Goal: Task Accomplishment & Management: Manage account settings

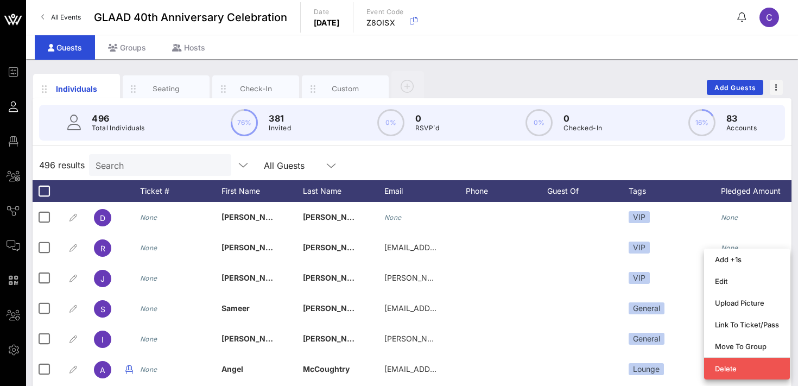
scroll to position [122, 0]
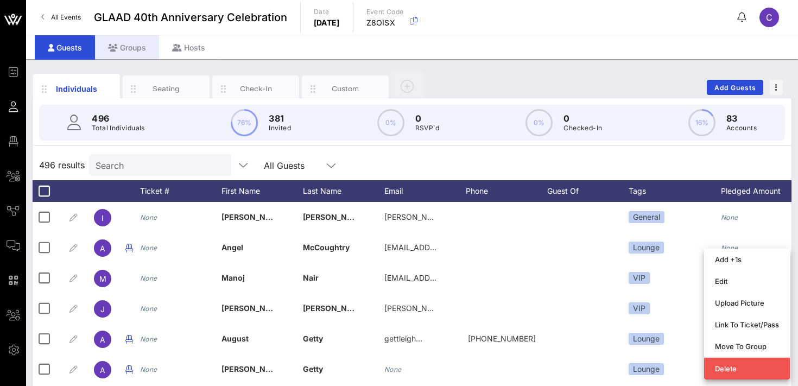
click at [131, 40] on div "Groups" at bounding box center [127, 47] width 64 height 24
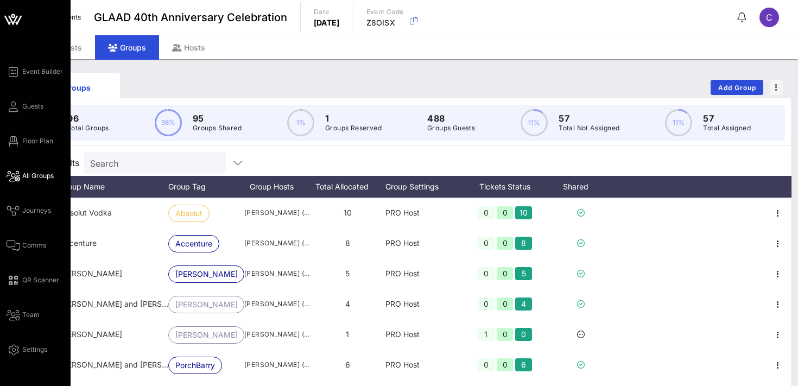
click at [43, 175] on span "All Groups" at bounding box center [37, 176] width 31 height 10
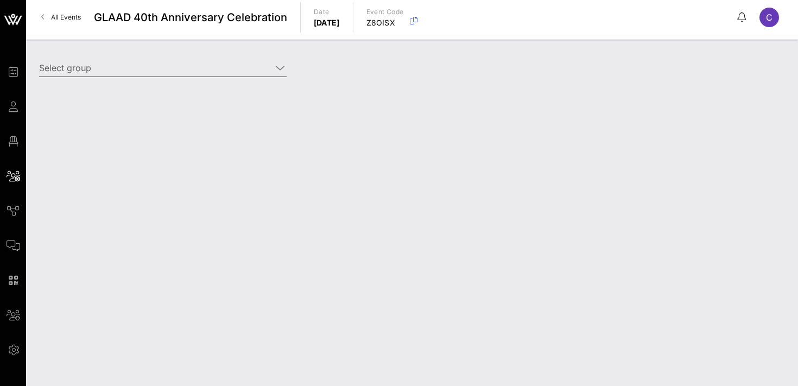
click at [134, 69] on input "Select group" at bounding box center [155, 67] width 232 height 17
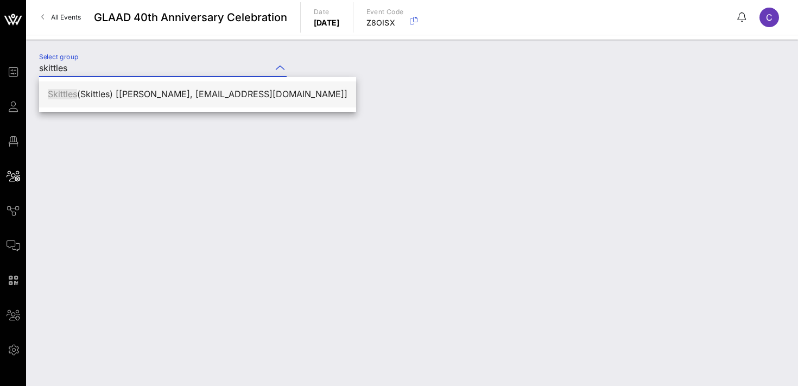
click at [138, 105] on div "Skittles (Skittles) [[PERSON_NAME], [EMAIL_ADDRESS][DOMAIN_NAME]]" at bounding box center [198, 94] width 300 height 23
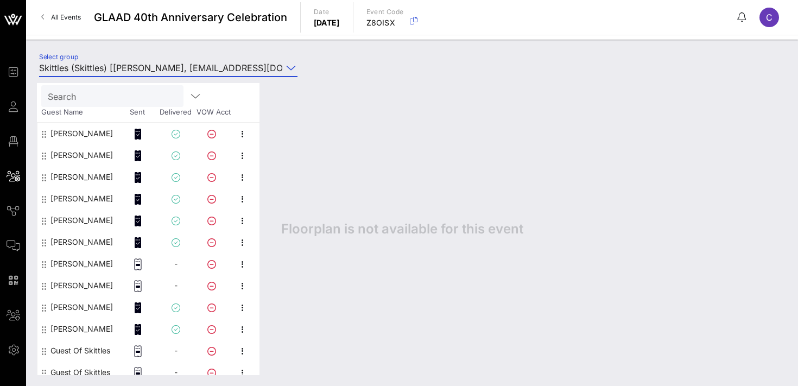
scroll to position [57, 0]
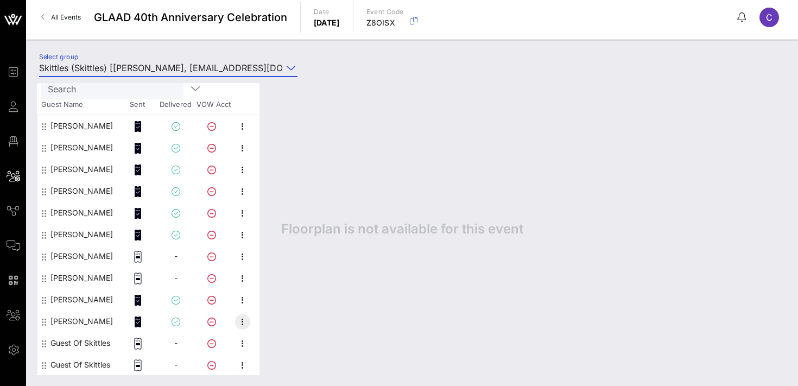
type input "Skittles (Skittles) [[PERSON_NAME], [EMAIL_ADDRESS][DOMAIN_NAME]]"
click at [240, 321] on icon "button" at bounding box center [242, 322] width 13 height 13
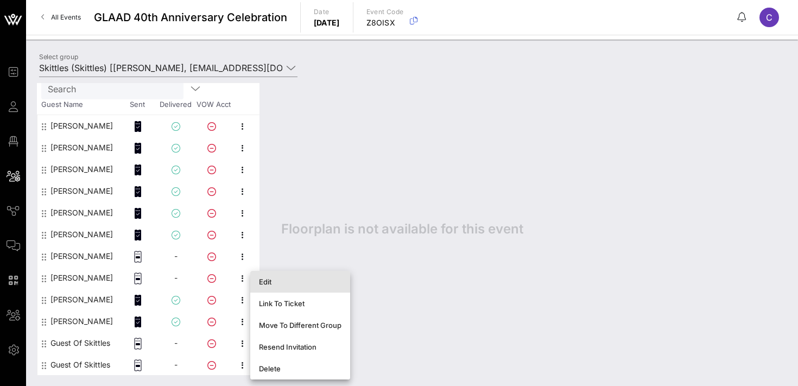
click at [283, 281] on div "Edit" at bounding box center [300, 282] width 83 height 9
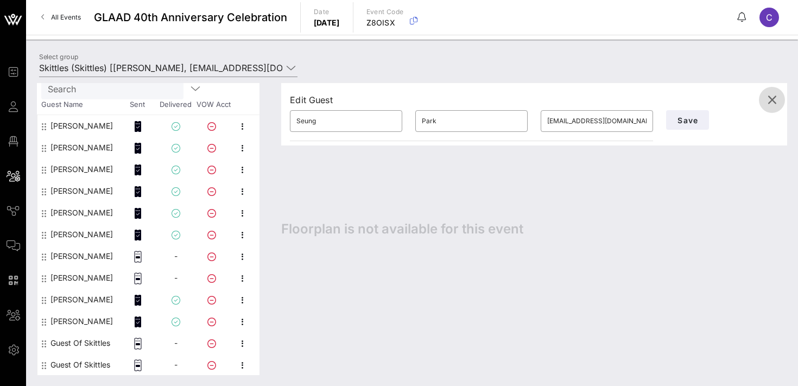
click at [774, 98] on icon "button" at bounding box center [772, 99] width 13 height 13
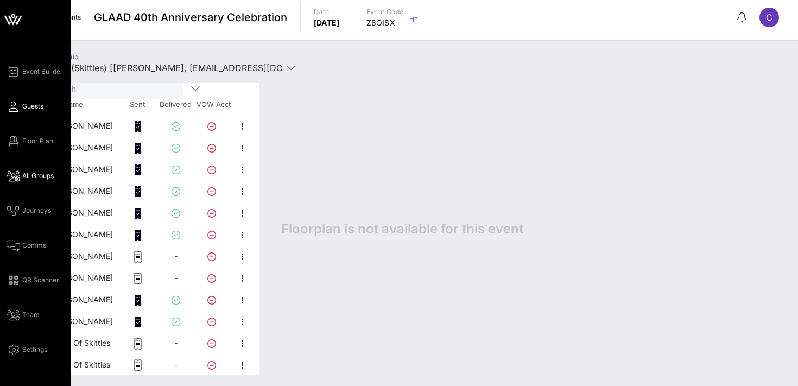
click at [23, 107] on span "Guests" at bounding box center [32, 107] width 21 height 10
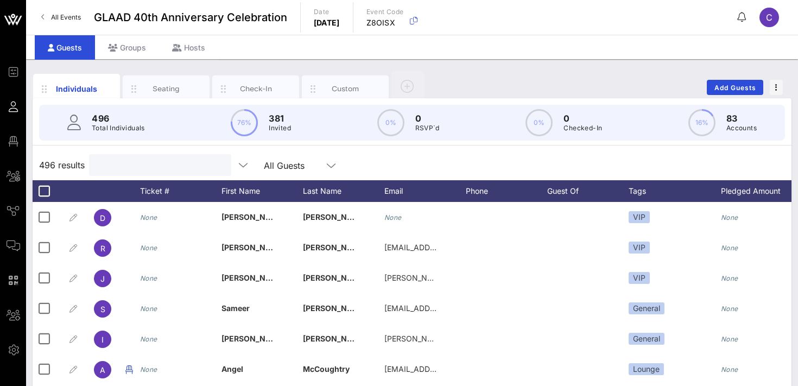
click at [131, 163] on input "text" at bounding box center [159, 165] width 127 height 14
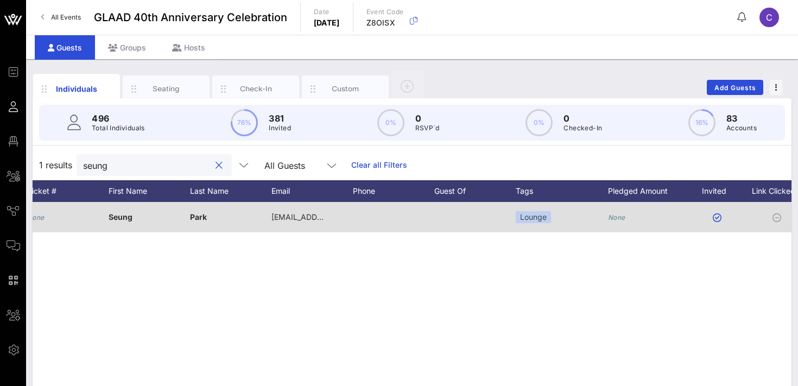
scroll to position [0, 255]
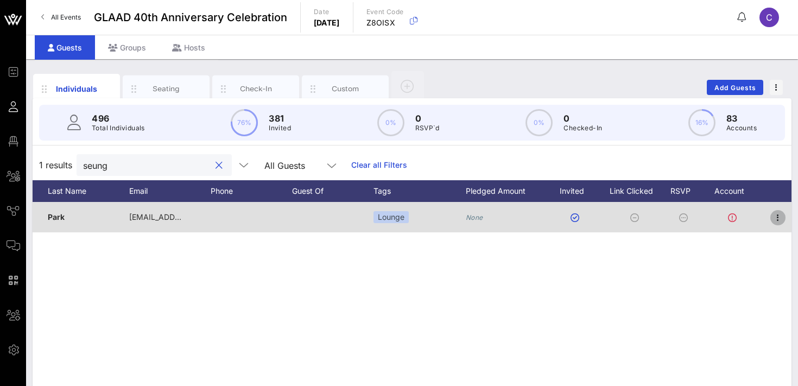
click at [783, 217] on icon "button" at bounding box center [778, 217] width 13 height 13
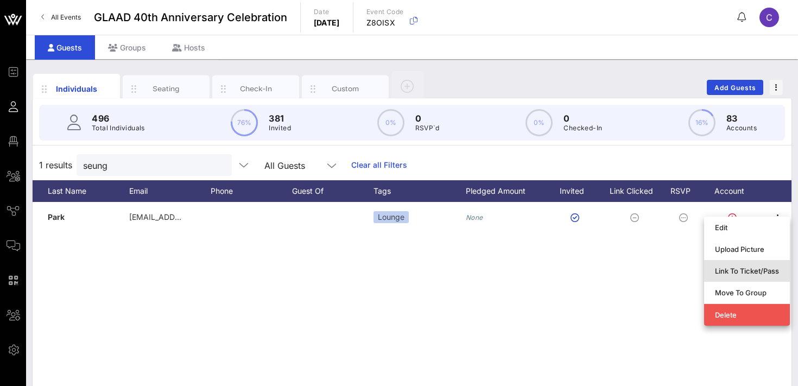
click at [741, 274] on div "Link To Ticket/Pass" at bounding box center [747, 271] width 64 height 9
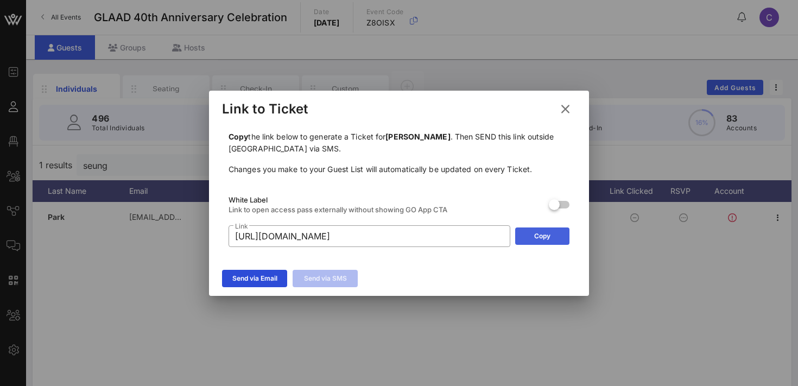
click at [550, 237] on div "Copy" at bounding box center [542, 236] width 16 height 11
click at [259, 279] on div "Send via Email" at bounding box center [254, 278] width 45 height 11
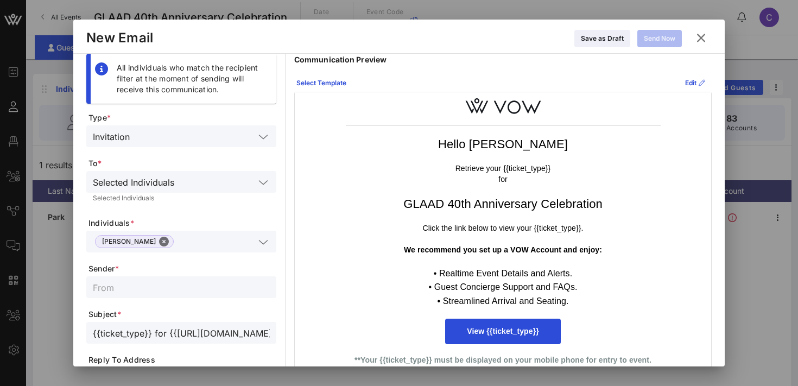
click at [704, 34] on icon at bounding box center [701, 37] width 16 height 15
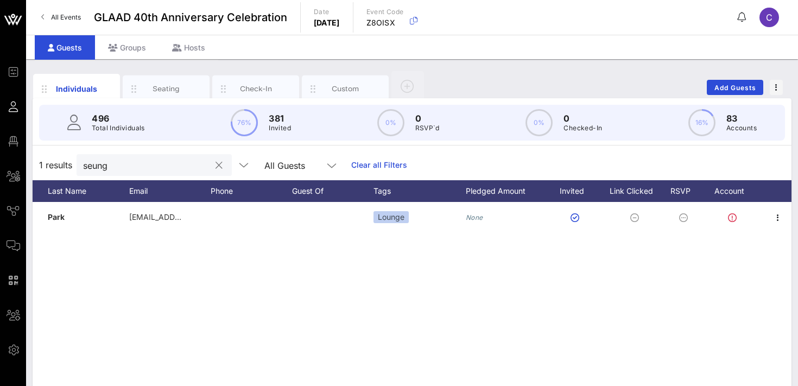
click at [115, 169] on input "seung" at bounding box center [146, 165] width 127 height 14
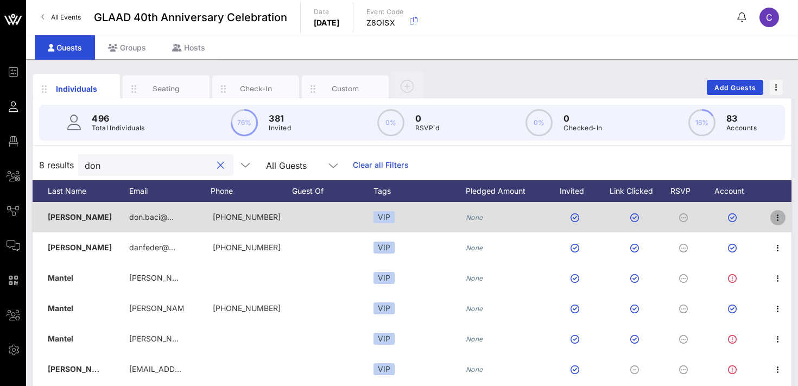
click at [779, 219] on icon "button" at bounding box center [778, 217] width 13 height 13
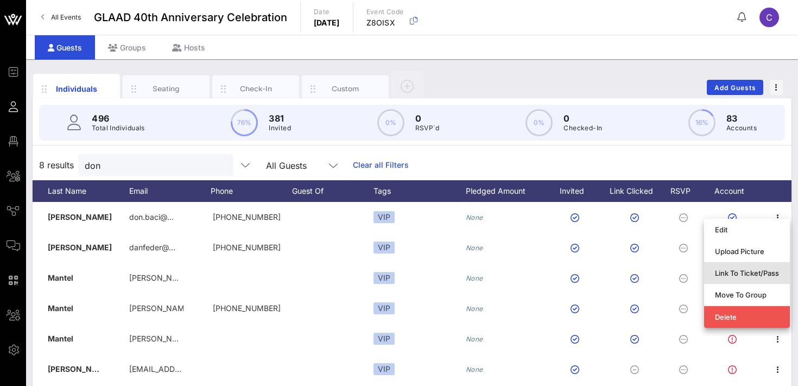
click at [733, 275] on div "Link To Ticket/Pass" at bounding box center [747, 273] width 64 height 9
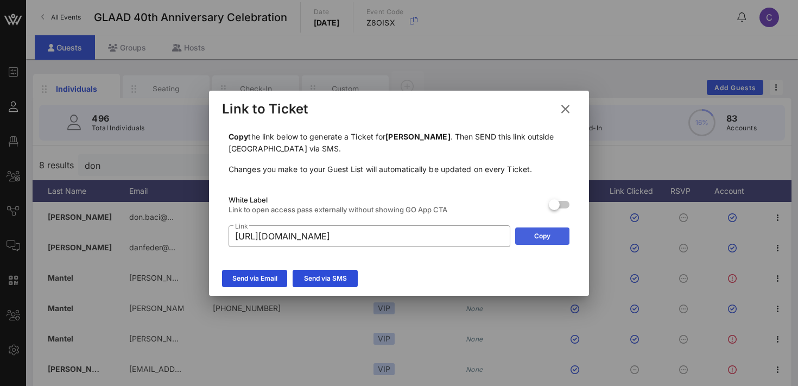
click at [549, 235] on div "Copy" at bounding box center [542, 236] width 16 height 11
click at [564, 106] on icon at bounding box center [566, 108] width 20 height 19
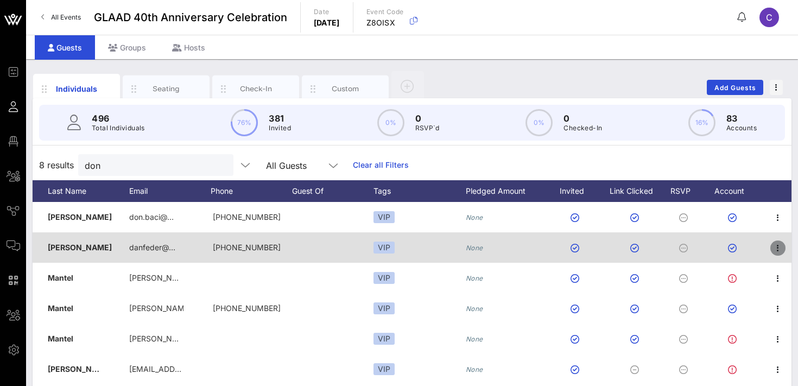
click at [778, 245] on icon "button" at bounding box center [778, 248] width 13 height 13
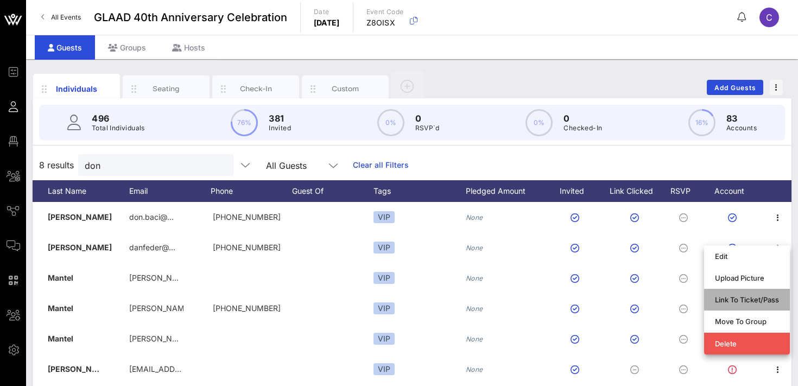
click at [731, 303] on div "Link To Ticket/Pass" at bounding box center [747, 299] width 64 height 9
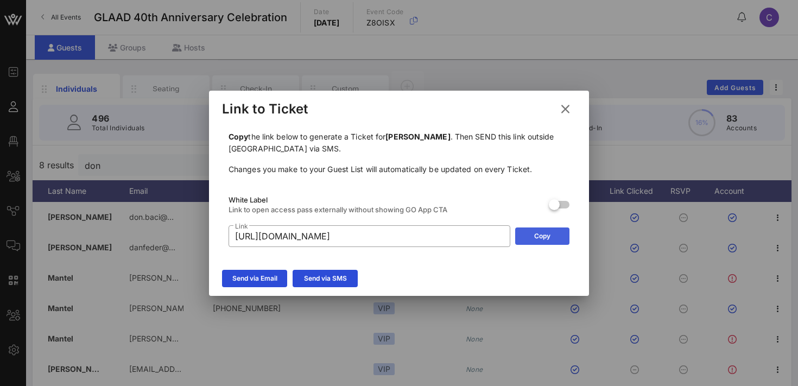
click at [547, 234] on div "Copy" at bounding box center [542, 236] width 16 height 11
click at [560, 110] on icon at bounding box center [565, 109] width 13 height 15
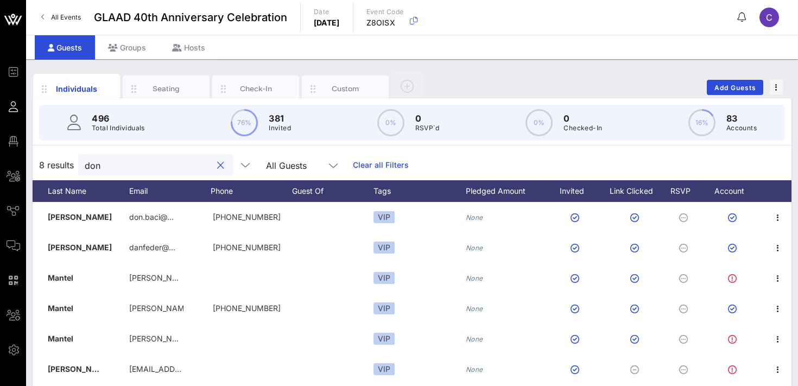
click at [147, 160] on input "don" at bounding box center [148, 165] width 127 height 14
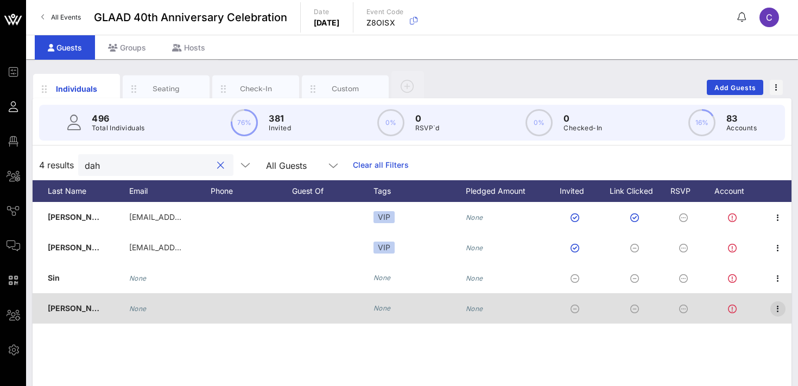
type input "dah"
click at [780, 307] on icon "button" at bounding box center [778, 309] width 13 height 13
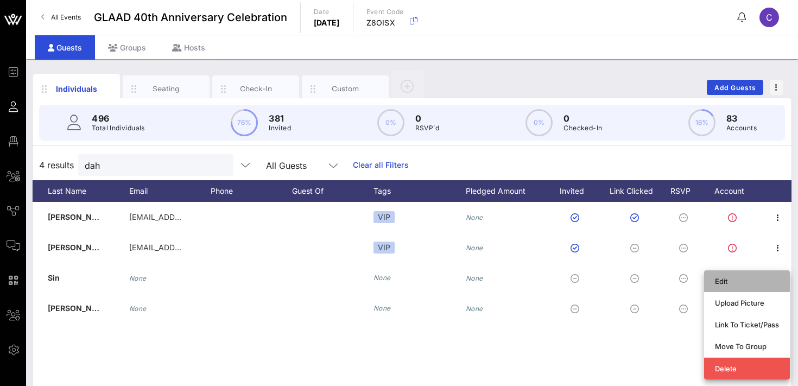
click at [744, 286] on div "Edit" at bounding box center [747, 281] width 64 height 17
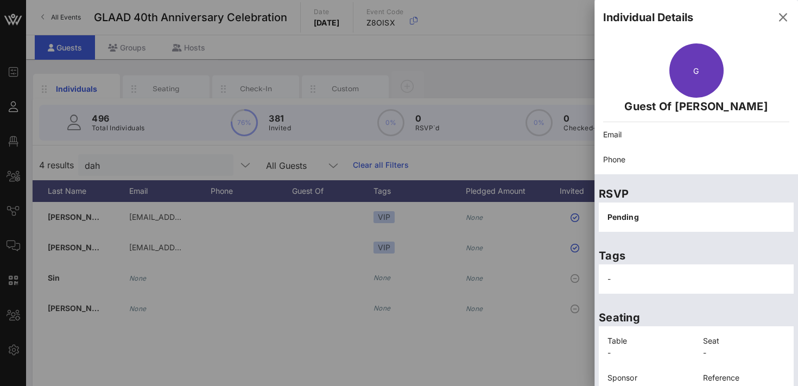
scroll to position [53, 0]
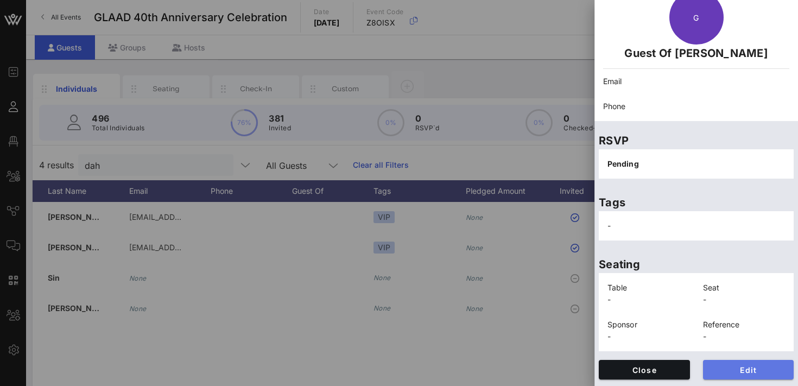
click at [731, 367] on span "Edit" at bounding box center [749, 370] width 74 height 9
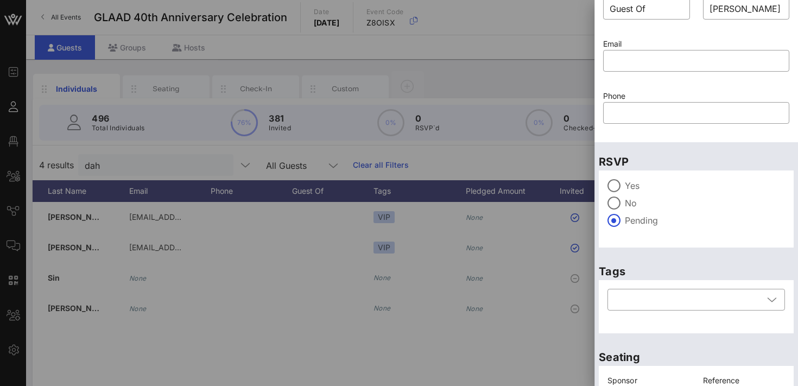
scroll to position [0, 0]
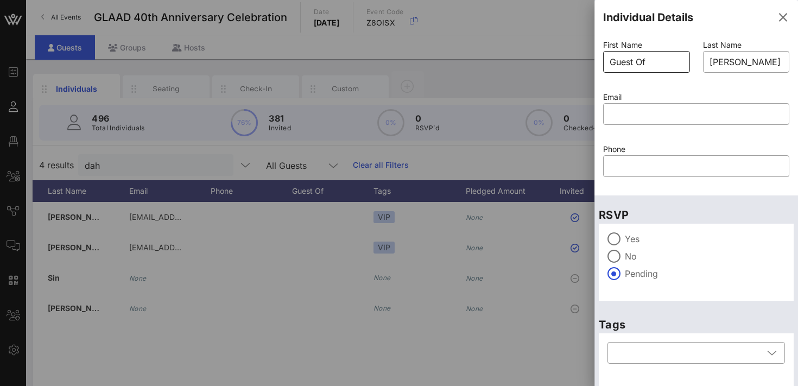
click at [657, 60] on input "Guest Of" at bounding box center [647, 61] width 74 height 17
paste input "[PERSON_NAME]"
type input "[PERSON_NAME]"
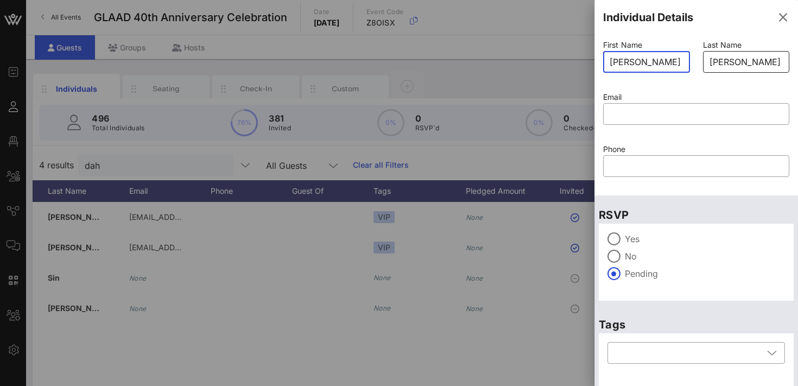
click at [748, 67] on input "[PERSON_NAME]" at bounding box center [747, 61] width 74 height 17
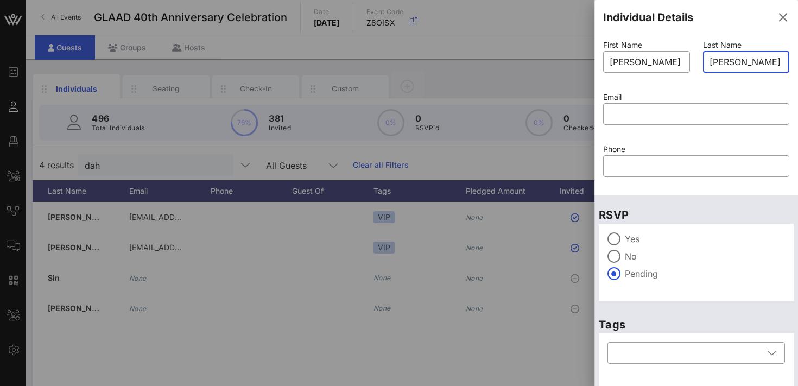
paste input "[PERSON_NAME]"
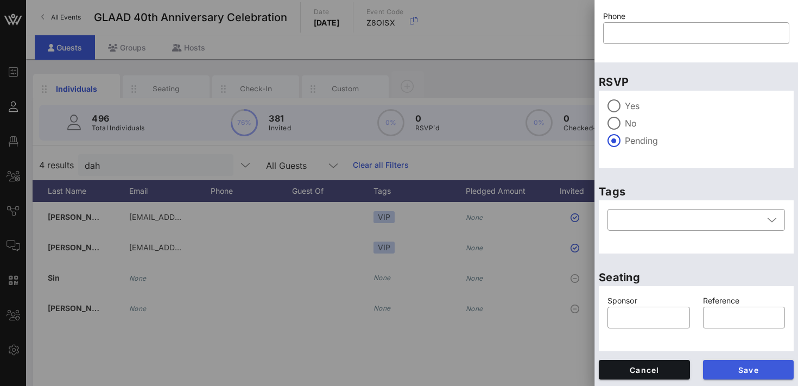
type input "[PERSON_NAME]"
click at [734, 367] on span "Save" at bounding box center [749, 370] width 74 height 9
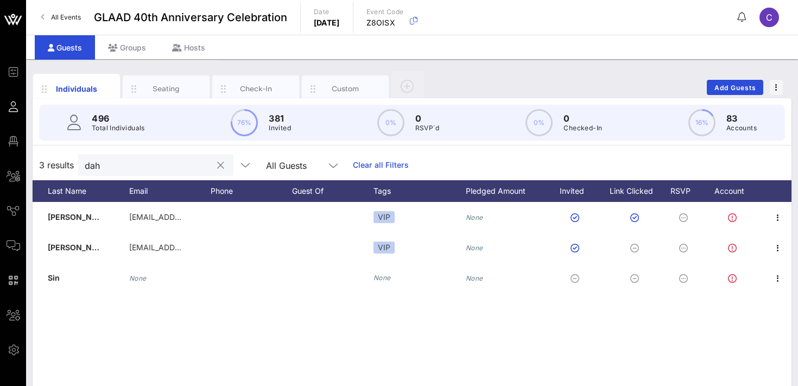
click at [141, 165] on input "dah" at bounding box center [148, 165] width 127 height 14
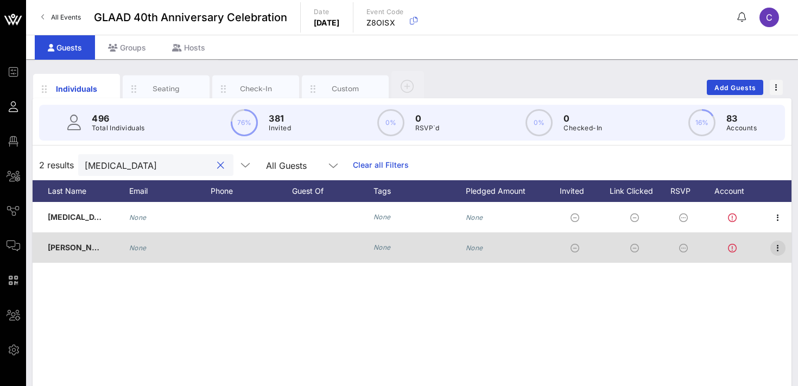
type input "[MEDICAL_DATA]"
click at [781, 249] on icon "button" at bounding box center [778, 248] width 13 height 13
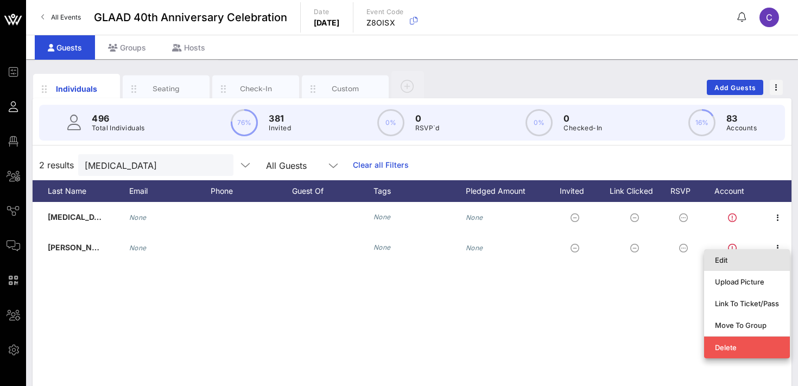
click at [755, 257] on div "Edit" at bounding box center [747, 260] width 64 height 9
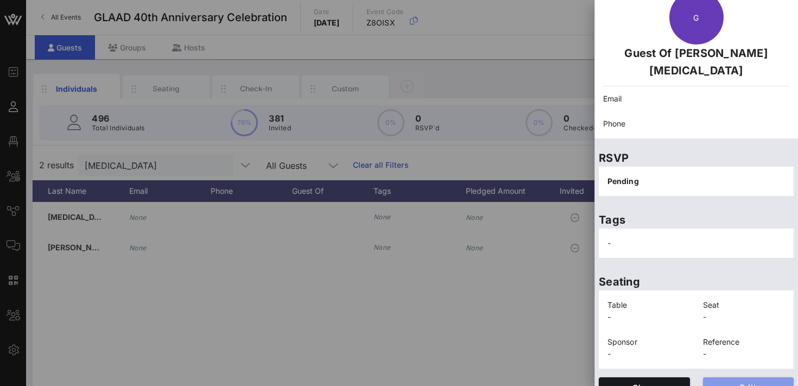
click at [721, 377] on button "Edit" at bounding box center [748, 387] width 91 height 20
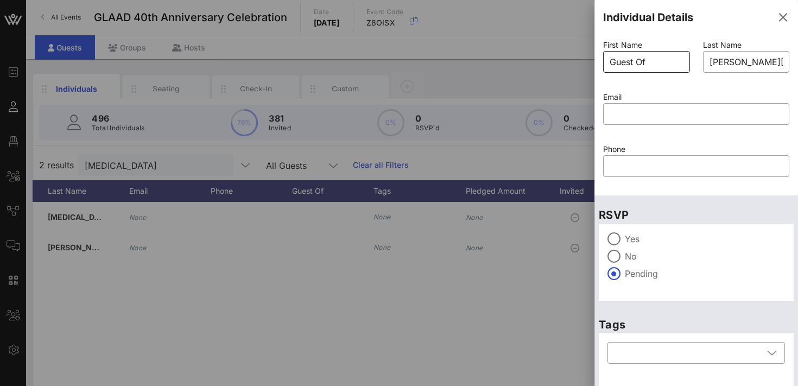
click at [648, 59] on input "Guest Of" at bounding box center [647, 61] width 74 height 17
paste input "[PERSON_NAME]"
type input "[PERSON_NAME]"
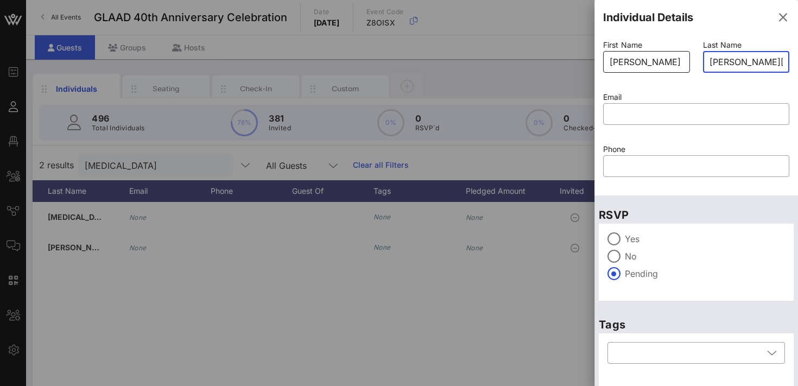
paste input "[PERSON_NAME]"
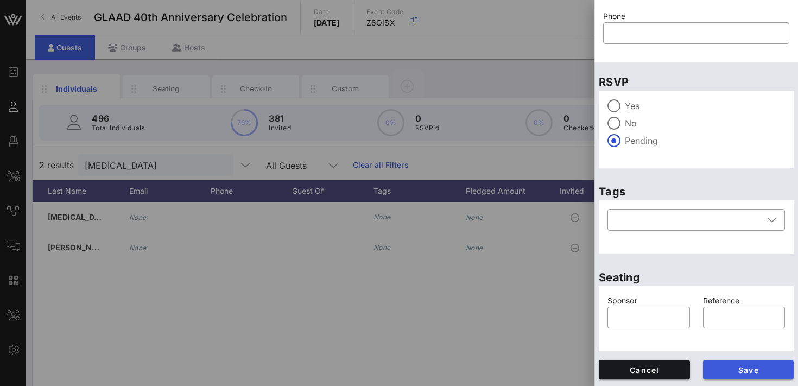
type input "[PERSON_NAME]"
click at [735, 372] on span "Save" at bounding box center [749, 370] width 74 height 9
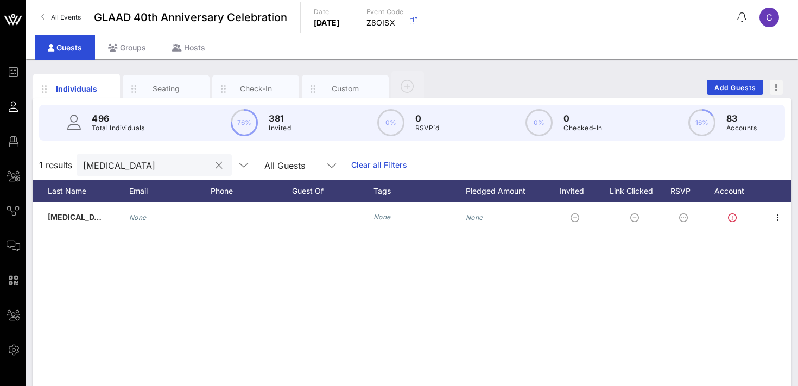
click at [123, 169] on input "[MEDICAL_DATA]" at bounding box center [146, 165] width 127 height 14
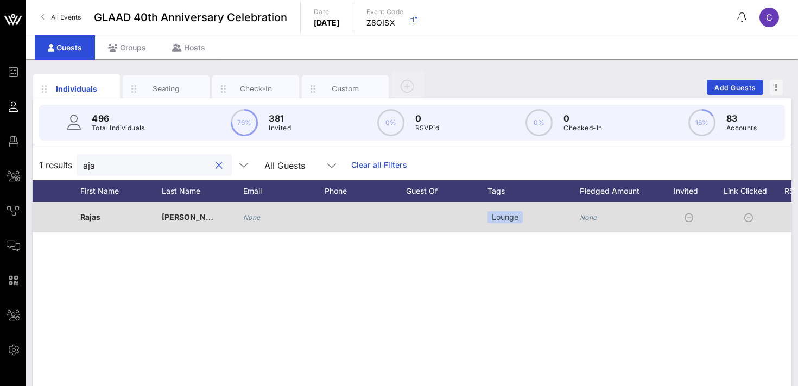
scroll to position [0, 0]
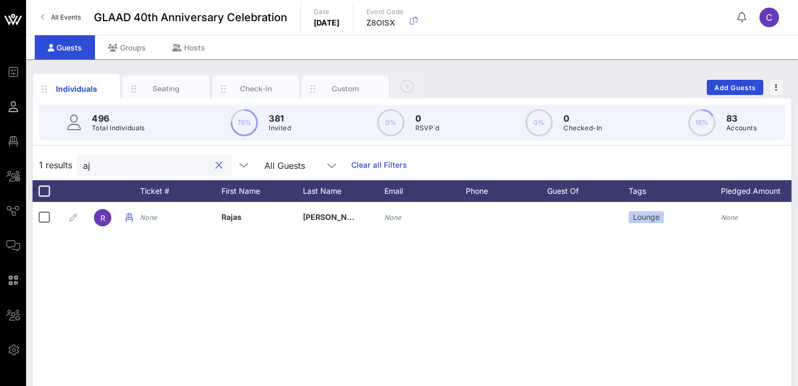
type input "a"
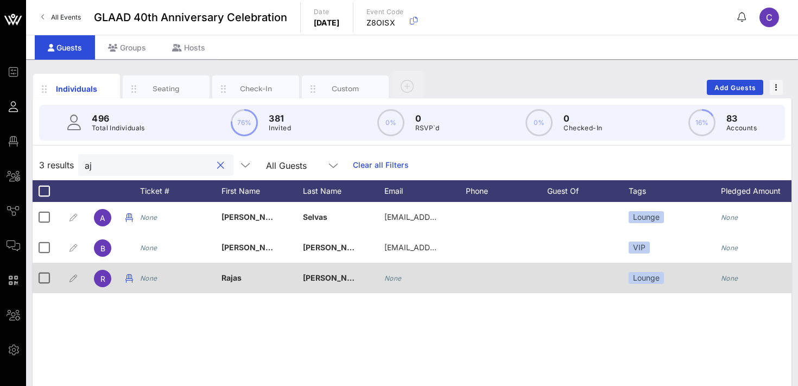
type input "a"
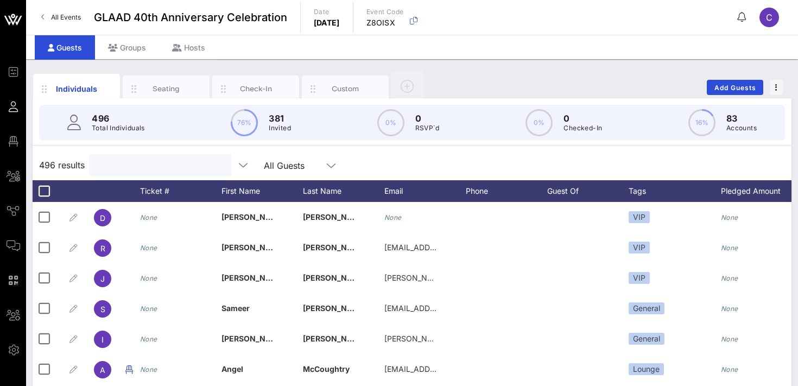
click at [137, 162] on input "text" at bounding box center [159, 165] width 127 height 14
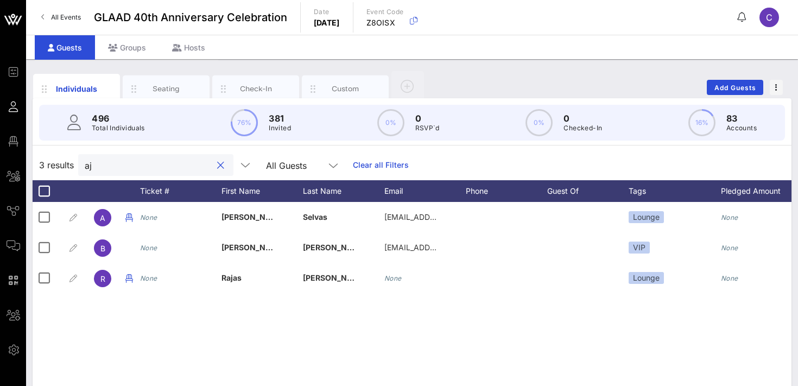
type input "a"
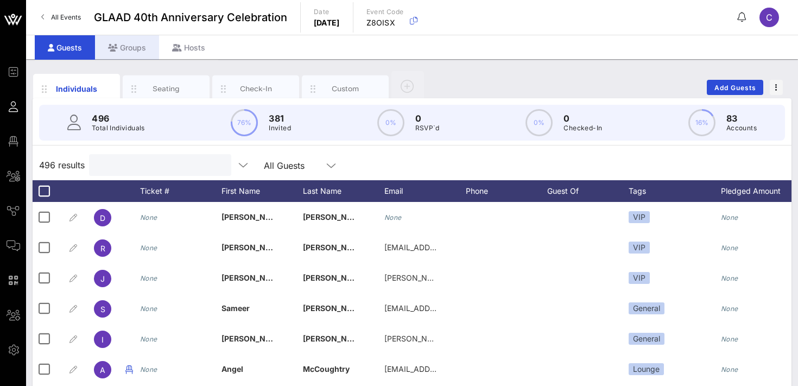
click at [127, 49] on div "Groups" at bounding box center [127, 47] width 64 height 24
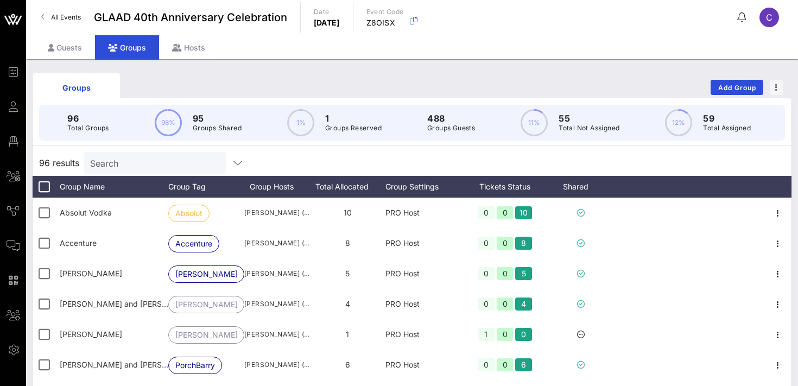
click at [120, 167] on input "Search" at bounding box center [153, 163] width 127 height 14
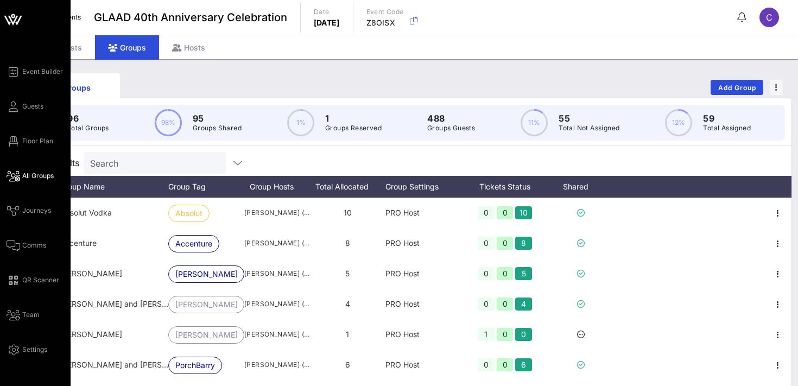
click at [31, 176] on span "All Groups" at bounding box center [37, 176] width 31 height 10
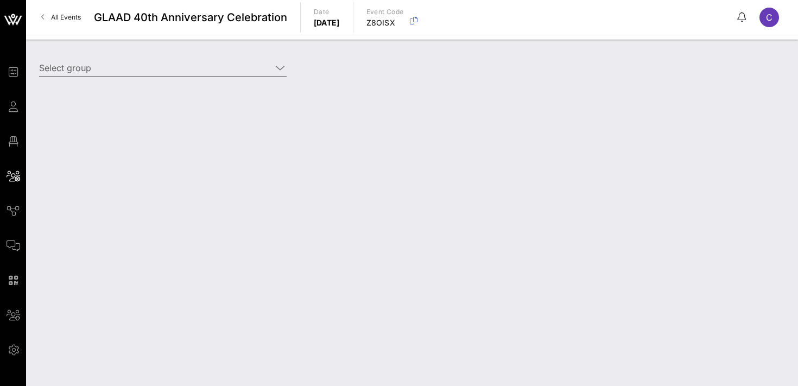
click at [121, 69] on input "Select group" at bounding box center [155, 67] width 232 height 17
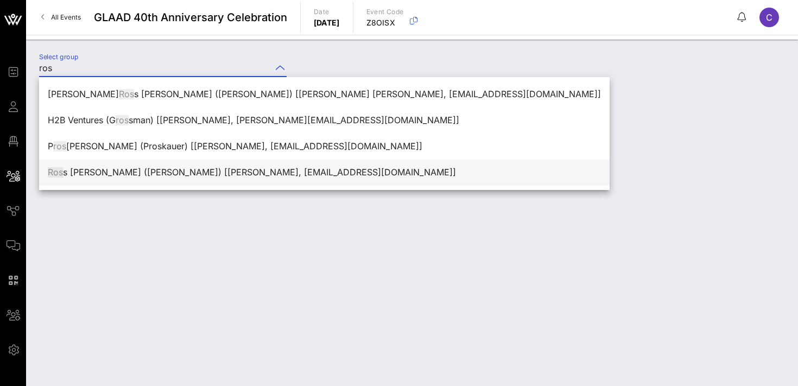
click at [141, 175] on div "[PERSON_NAME] ([PERSON_NAME]) [[PERSON_NAME], [EMAIL_ADDRESS][DOMAIN_NAME]]" at bounding box center [324, 172] width 553 height 10
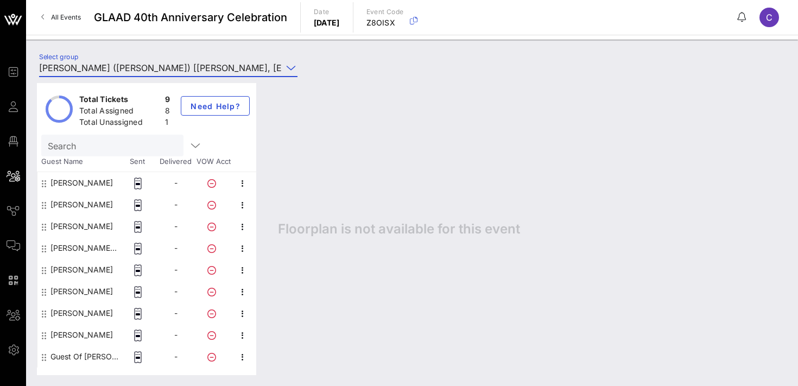
type input "[PERSON_NAME] ([PERSON_NAME]) [[PERSON_NAME], [EMAIL_ADDRESS][DOMAIN_NAME]]"
click at [243, 361] on icon "button" at bounding box center [242, 357] width 13 height 13
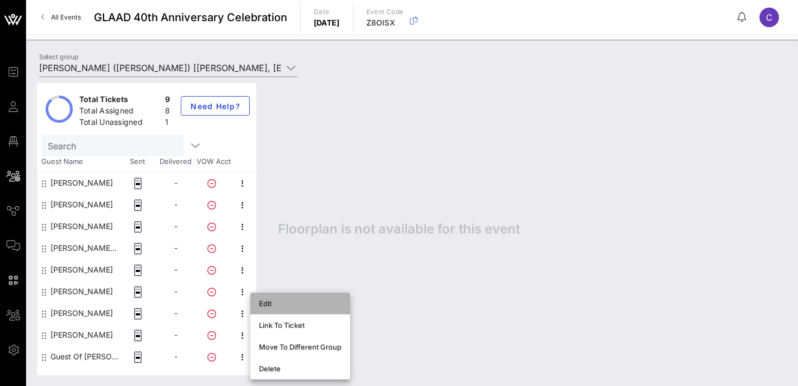
click at [279, 305] on div "Edit" at bounding box center [300, 303] width 83 height 9
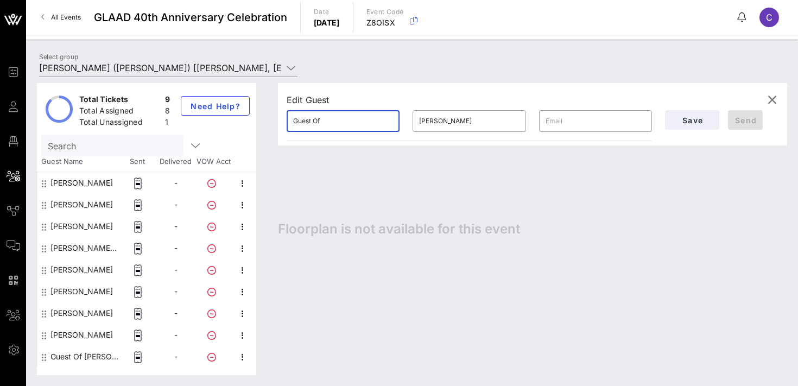
click at [357, 125] on input "Guest Of" at bounding box center [343, 120] width 100 height 17
type input "Aja"
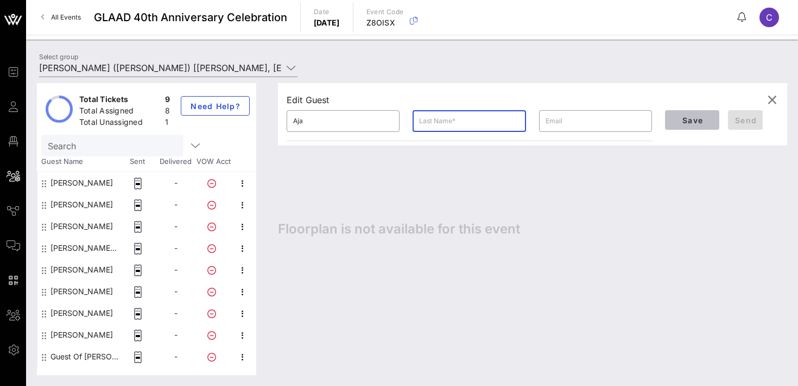
click at [693, 119] on span "Save" at bounding box center [692, 120] width 37 height 9
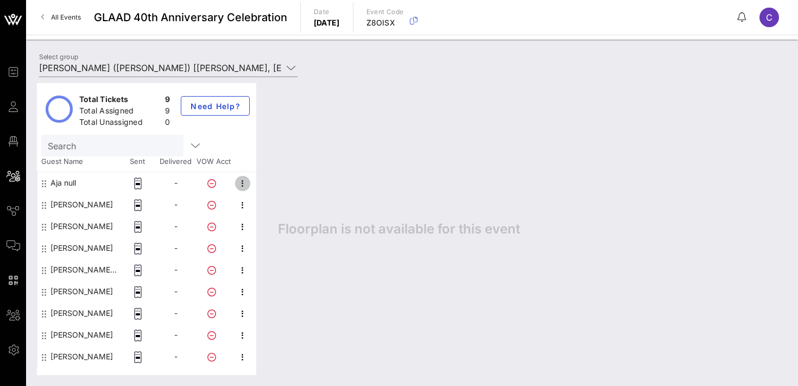
click at [244, 180] on icon "button" at bounding box center [242, 183] width 13 height 13
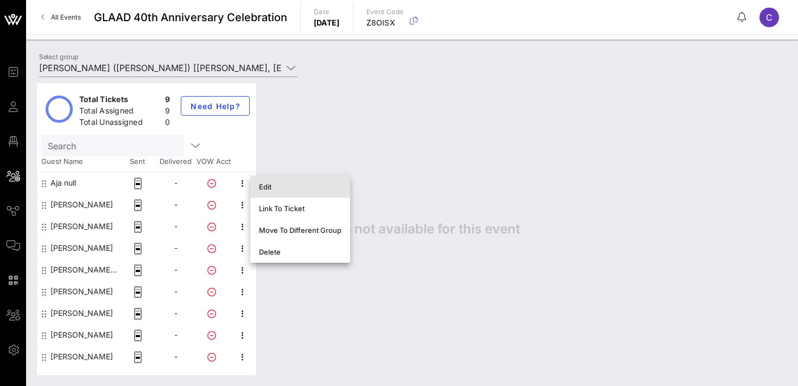
click at [275, 184] on div "Edit" at bounding box center [300, 186] width 83 height 9
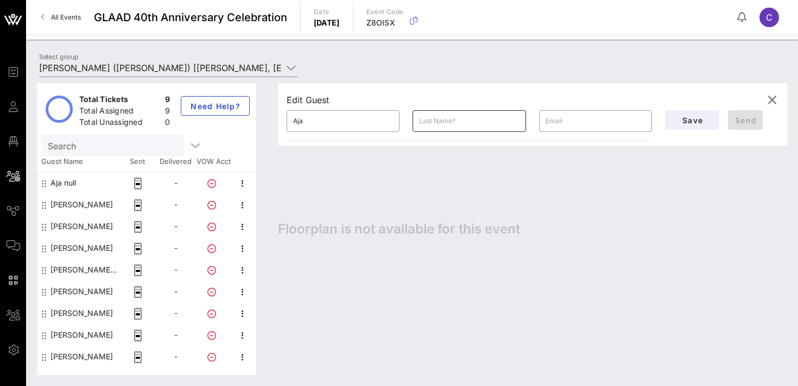
click at [433, 123] on input "text" at bounding box center [469, 120] width 100 height 17
type input "-"
click at [687, 119] on span "Save" at bounding box center [692, 120] width 37 height 9
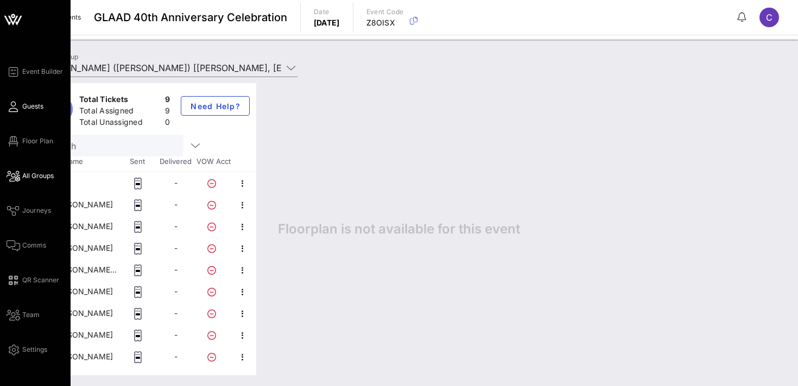
click at [31, 104] on span "Guests" at bounding box center [32, 107] width 21 height 10
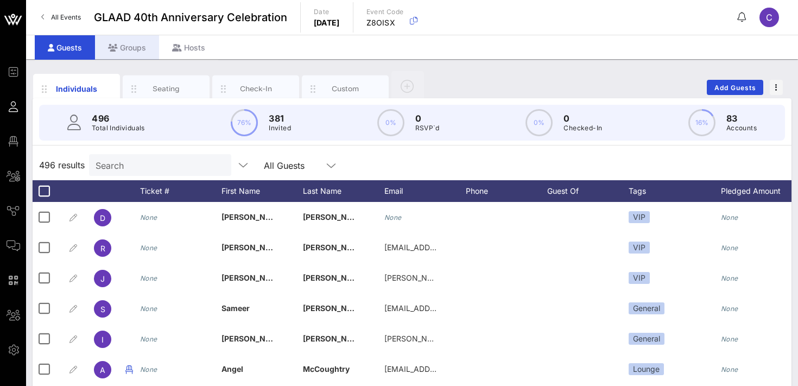
click at [134, 48] on div "Groups" at bounding box center [127, 47] width 64 height 24
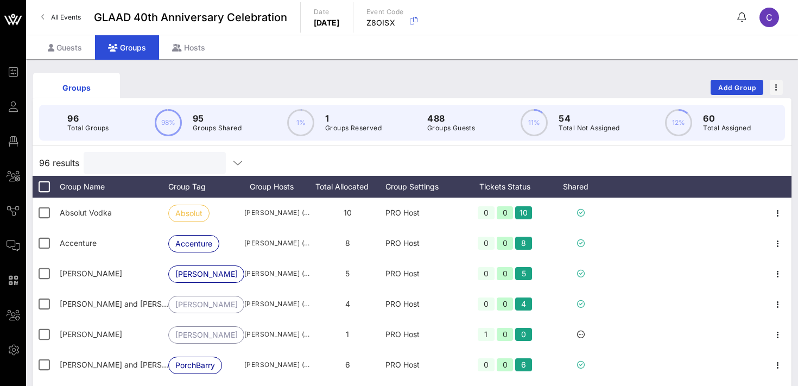
click at [133, 167] on input "text" at bounding box center [153, 163] width 127 height 14
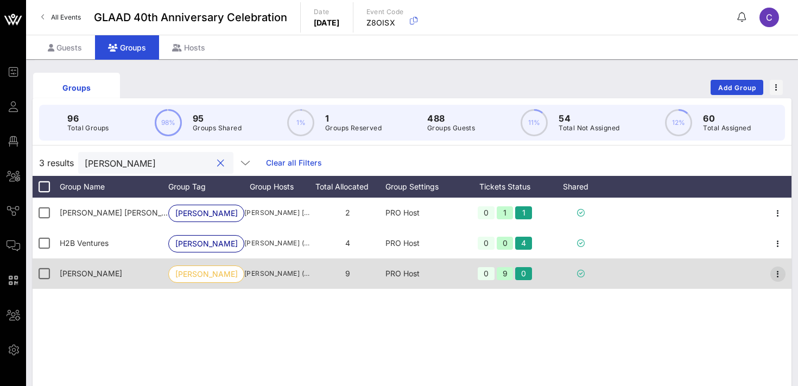
type input "[PERSON_NAME]"
click at [784, 273] on icon "button" at bounding box center [778, 274] width 13 height 13
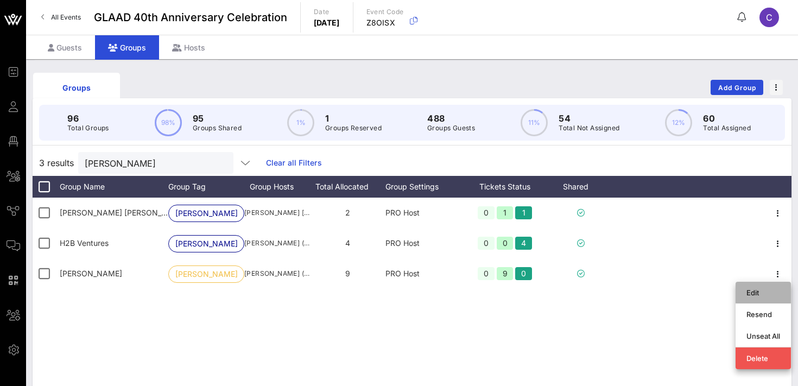
click at [763, 289] on div "Edit" at bounding box center [764, 292] width 34 height 9
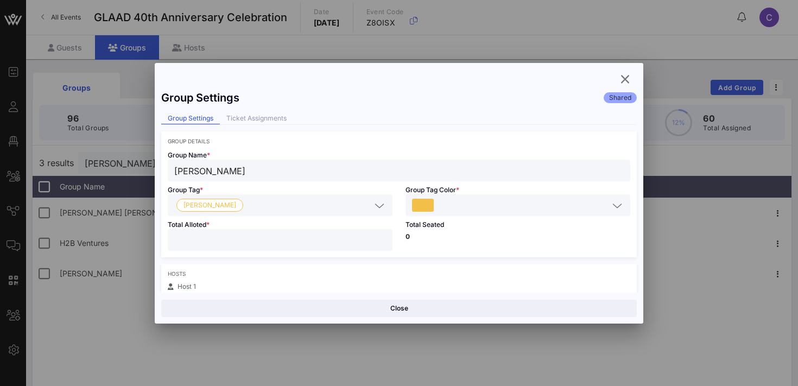
type input "**"
click at [380, 238] on input "**" at bounding box center [280, 240] width 212 height 14
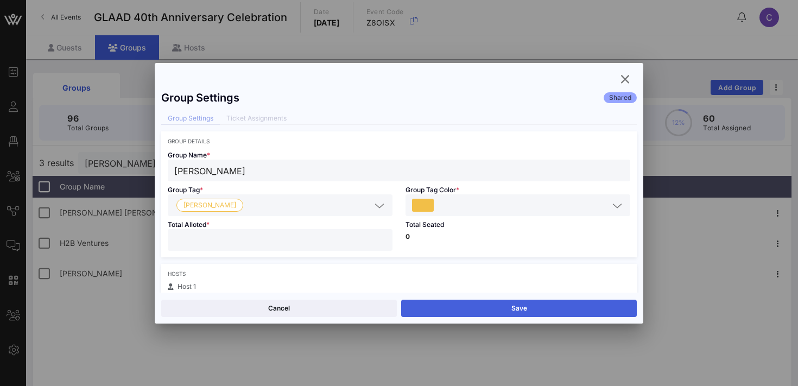
click at [461, 309] on button "Save" at bounding box center [519, 308] width 236 height 17
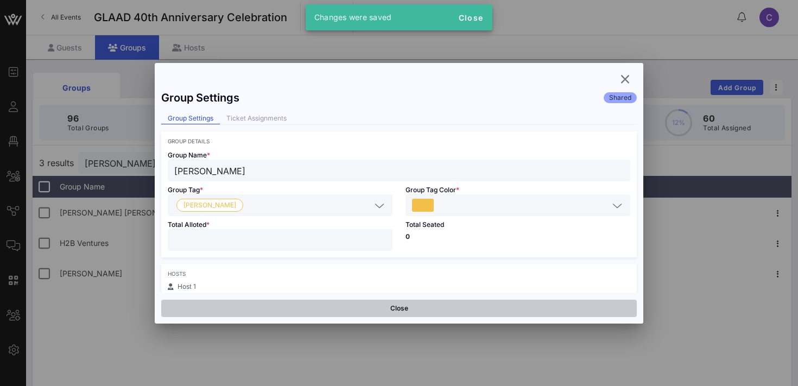
click at [355, 306] on button "Close" at bounding box center [399, 308] width 476 height 17
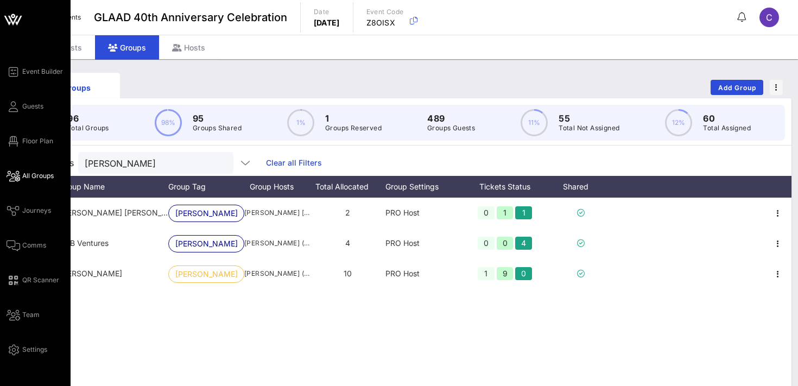
click at [45, 174] on span "All Groups" at bounding box center [37, 176] width 31 height 10
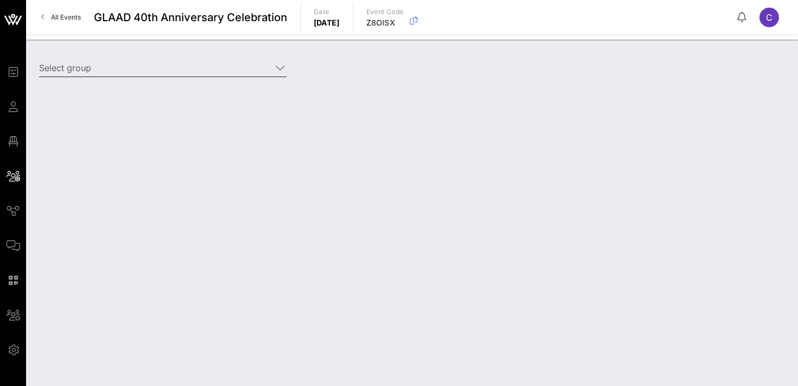
click at [154, 65] on input "Select group" at bounding box center [155, 67] width 232 height 17
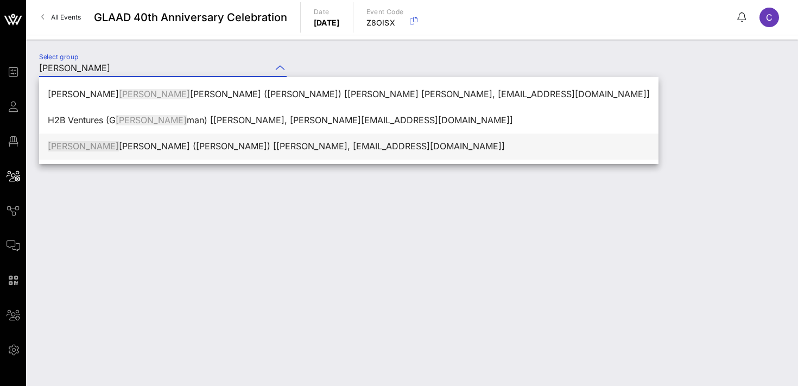
click at [134, 147] on div "[PERSON_NAME] ([PERSON_NAME]) [[PERSON_NAME], [EMAIL_ADDRESS][DOMAIN_NAME]]" at bounding box center [349, 146] width 602 height 10
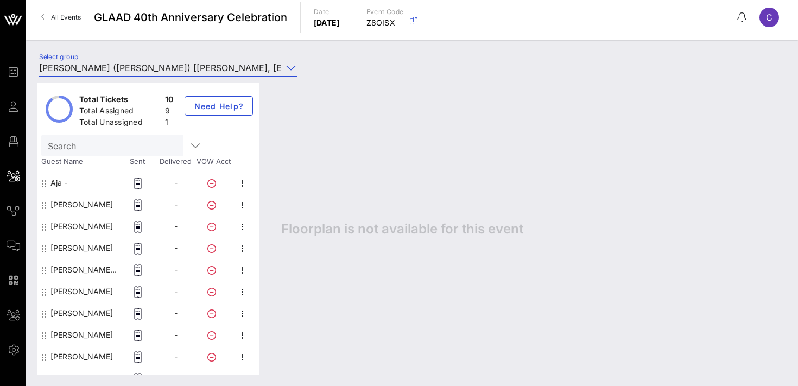
scroll to position [14, 0]
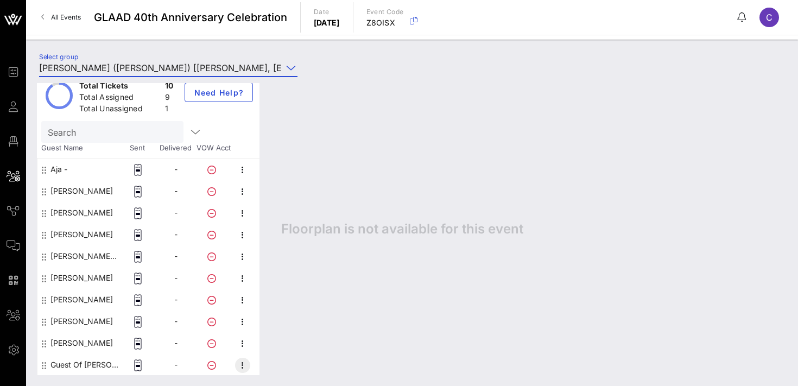
type input "[PERSON_NAME] ([PERSON_NAME]) [[PERSON_NAME], [EMAIL_ADDRESS][DOMAIN_NAME]]"
click at [241, 363] on icon "button" at bounding box center [242, 365] width 13 height 13
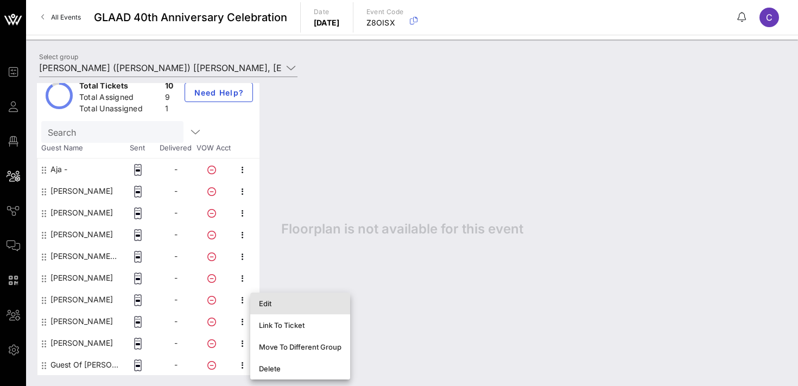
click at [279, 309] on div "Edit" at bounding box center [300, 303] width 83 height 17
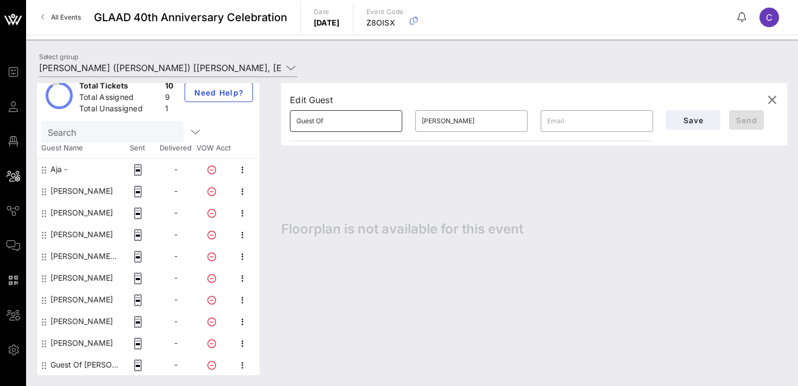
click at [339, 124] on input "Guest Of" at bounding box center [346, 120] width 99 height 17
paste input "[PERSON_NAME]"
type input "[PERSON_NAME]"
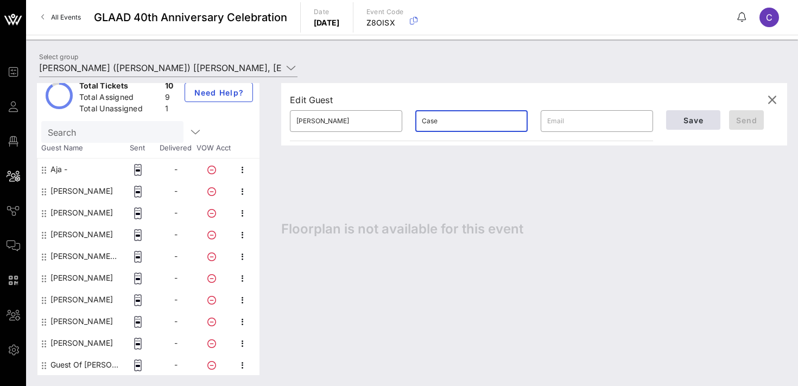
type input "Case"
click at [690, 118] on span "Save" at bounding box center [693, 120] width 37 height 9
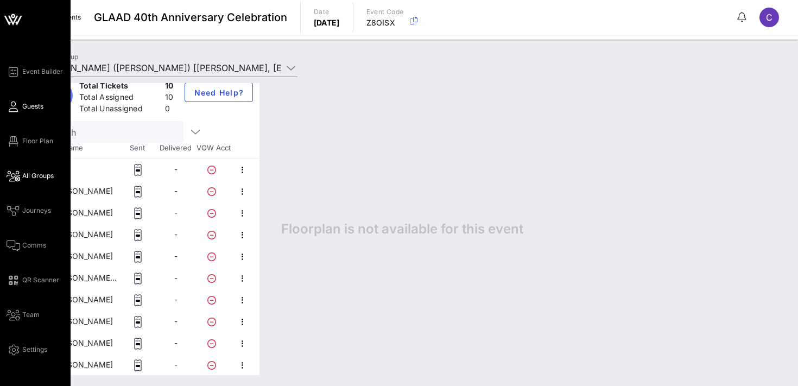
click at [36, 104] on span "Guests" at bounding box center [32, 107] width 21 height 10
